Goal: Information Seeking & Learning: Learn about a topic

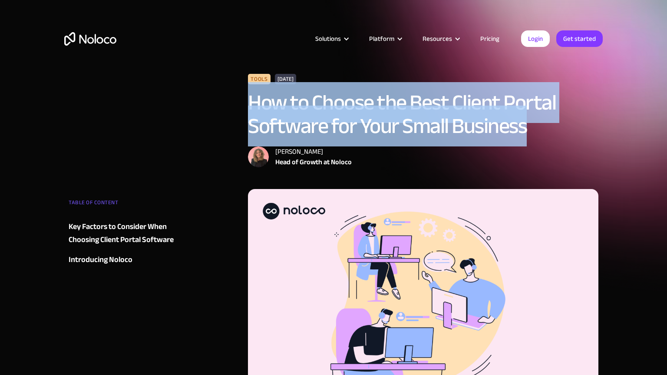
drag, startPoint x: 523, startPoint y: 126, endPoint x: 238, endPoint y: 103, distance: 286.2
click at [238, 103] on div "Tools March 11, 2025 How to Choose the Best Client Portal Software for Your Sma…" at bounding box center [333, 131] width 538 height 115
copy h1 "How to Choose the Best Client Portal Software for Your Small Business"
click at [492, 39] on link "Pricing" at bounding box center [489, 38] width 41 height 11
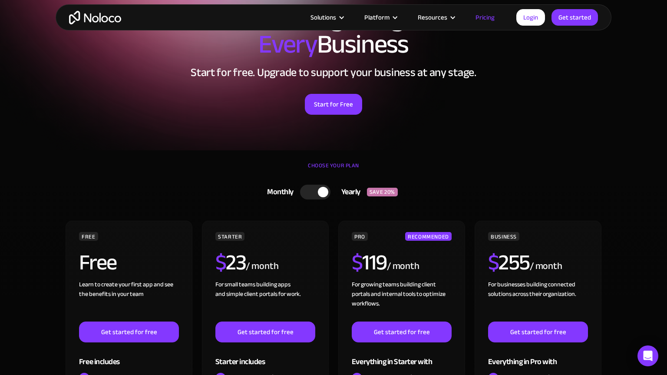
scroll to position [169, 0]
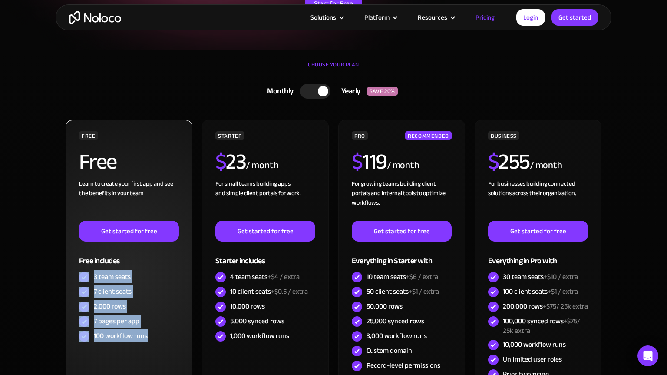
drag, startPoint x: 159, startPoint y: 349, endPoint x: 145, endPoint y: 266, distance: 83.7
click at [145, 266] on div "FREE Free Learn to create your first app and see the benefits in your team ‍ Ge…" at bounding box center [129, 272] width 127 height 305
copy div "3 team seats 7 client seats 2,000 rows 7 pages per app 100 workflow runs"
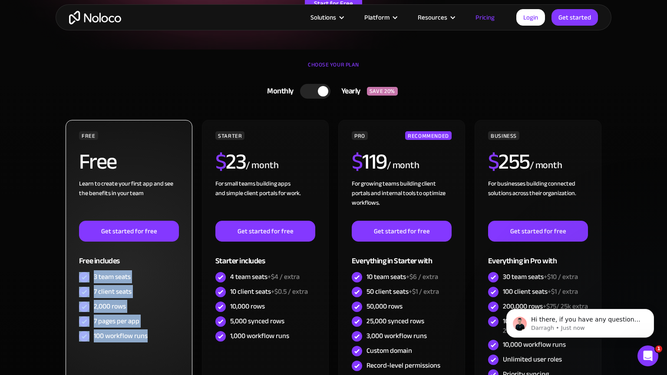
scroll to position [0, 0]
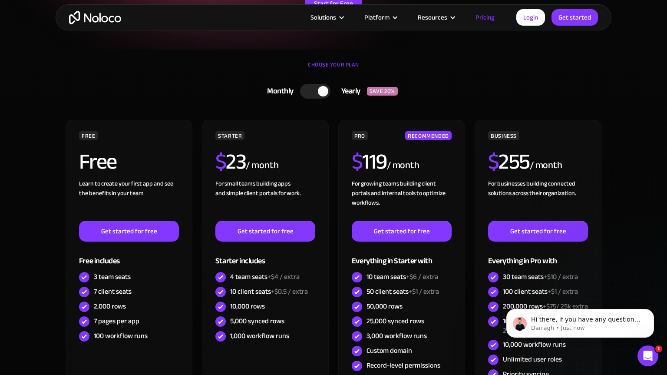
click at [552, 96] on div "Monthly Yearly SAVE 20% Monthly Yearly SAVE 20%" at bounding box center [333, 91] width 538 height 23
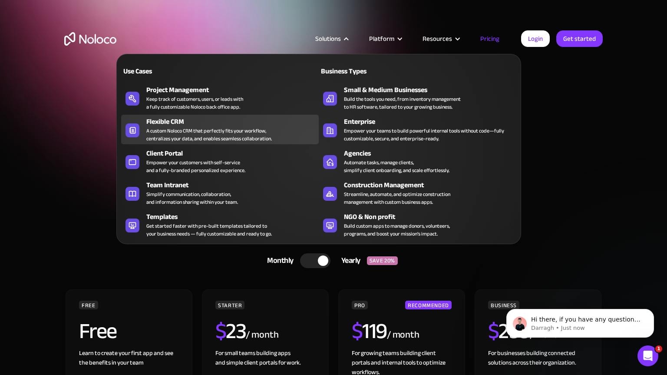
click at [178, 121] on div "Flexible CRM" at bounding box center [234, 121] width 176 height 10
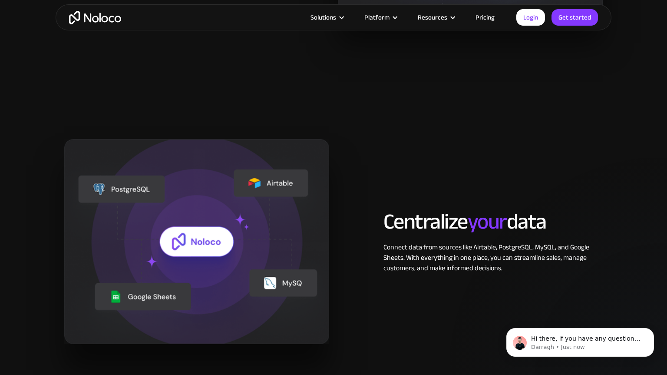
scroll to position [908, 0]
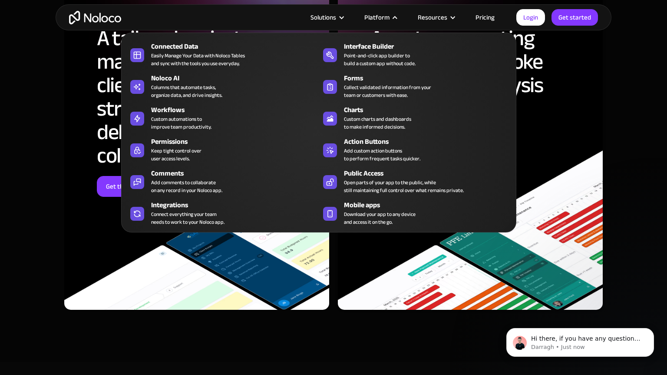
click at [376, 18] on div "Platform" at bounding box center [376, 17] width 25 height 11
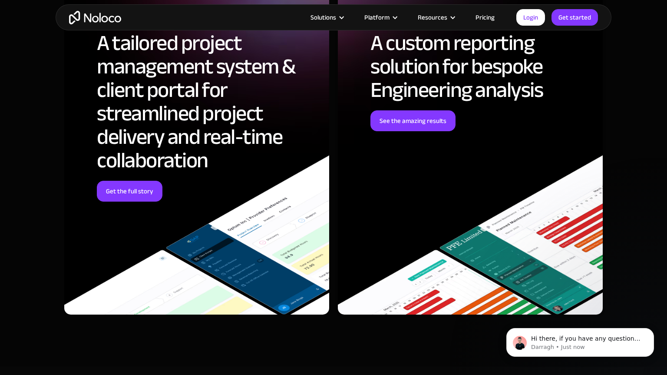
scroll to position [2542, 0]
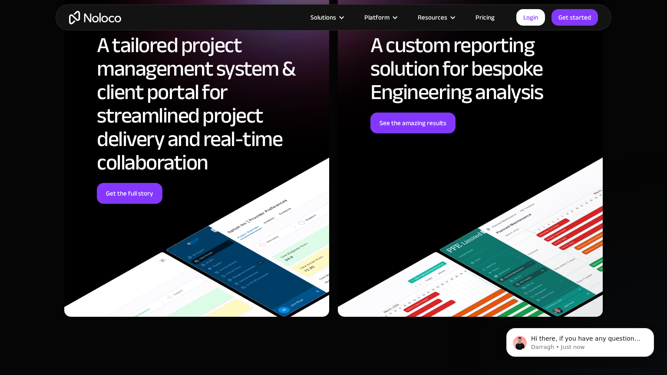
click at [376, 18] on div "Platform" at bounding box center [376, 17] width 25 height 11
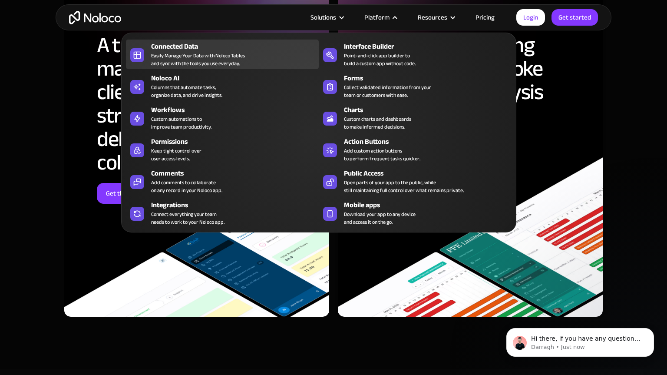
click at [184, 61] on div "Easily Manage Your Data with Noloco Tables and sync with the tools you use ever…" at bounding box center [198, 60] width 94 height 16
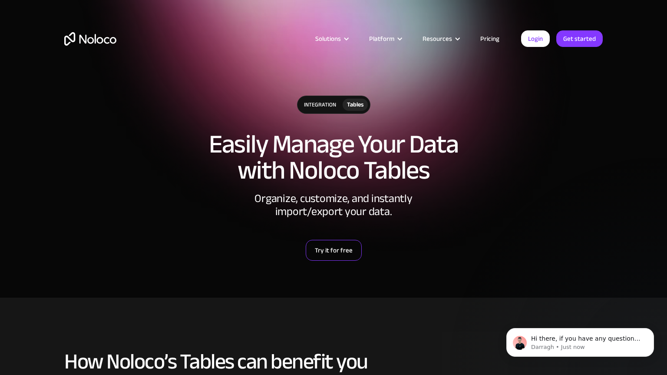
click at [350, 245] on div "Try it for free" at bounding box center [334, 249] width 38 height 11
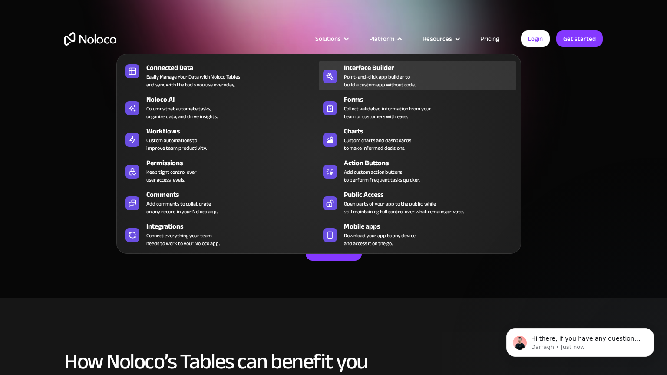
click at [380, 74] on div "Point-and-click app builder to build a custom app without code." at bounding box center [380, 81] width 72 height 16
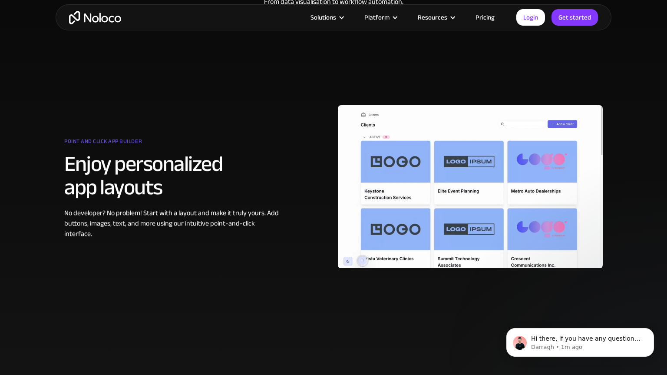
scroll to position [421, 0]
